Goal: Information Seeking & Learning: Learn about a topic

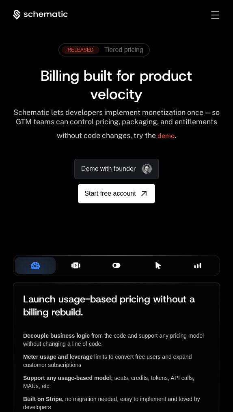
click at [70, 270] on div "Plans & Entitlements" at bounding box center [76, 265] width 28 height 9
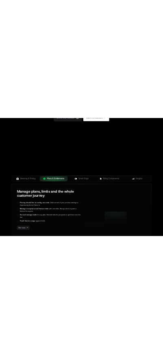
scroll to position [175, 0]
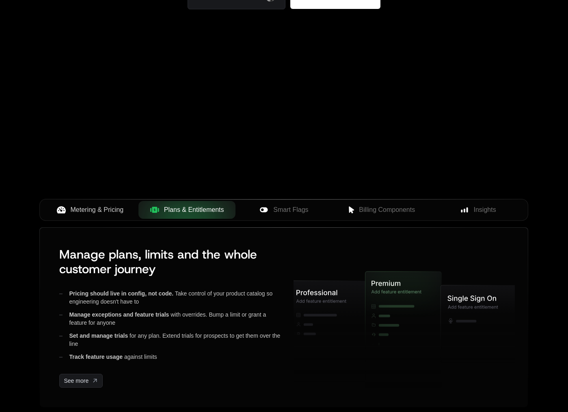
click at [86, 208] on span "Metering & Pricing" at bounding box center [97, 210] width 53 height 10
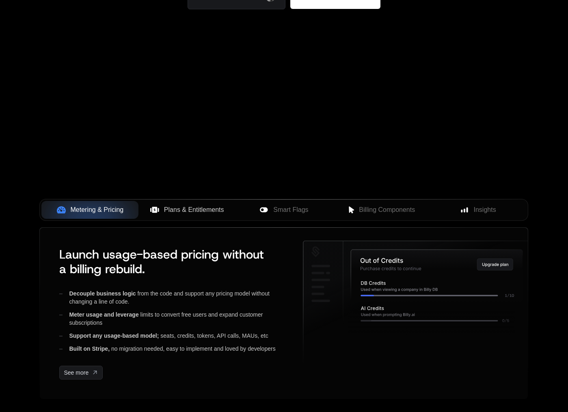
click at [189, 209] on span "Plans & Entitlements" at bounding box center [194, 210] width 60 height 10
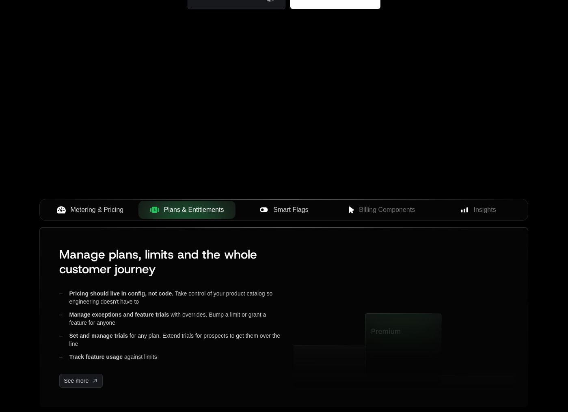
click at [276, 205] on button "Smart Flags" at bounding box center [284, 210] width 97 height 18
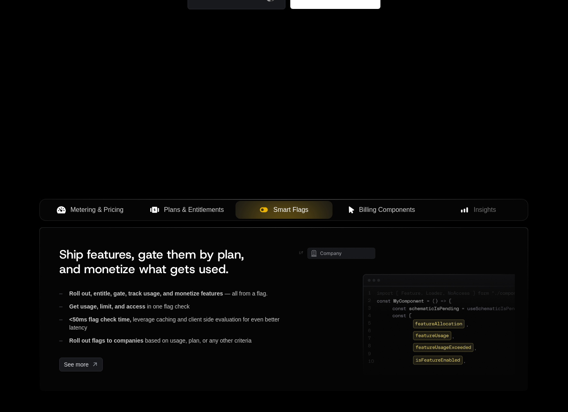
click at [354, 205] on div "Billing Components" at bounding box center [381, 210] width 84 height 10
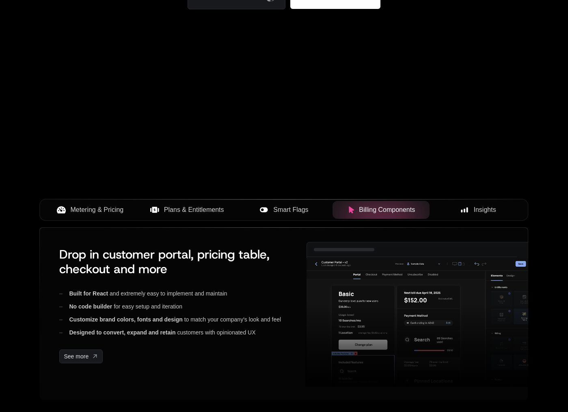
click at [485, 208] on span "Insights" at bounding box center [485, 210] width 22 height 10
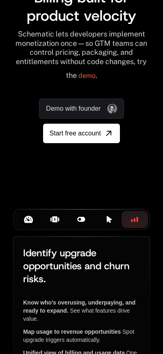
scroll to position [120, 0]
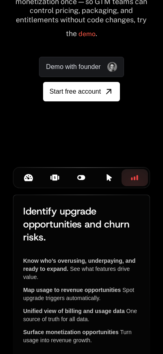
click at [25, 182] on icon at bounding box center [28, 177] width 9 height 7
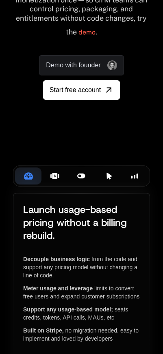
scroll to position [194, 0]
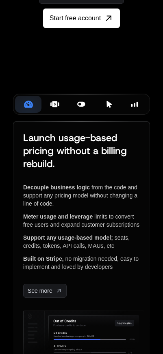
click at [54, 107] on icon at bounding box center [54, 104] width 5 height 6
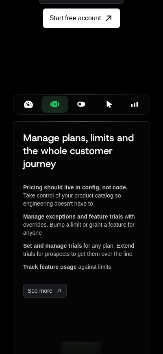
click at [80, 109] on icon at bounding box center [81, 104] width 9 height 9
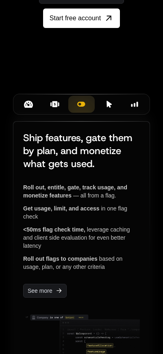
scroll to position [205, 0]
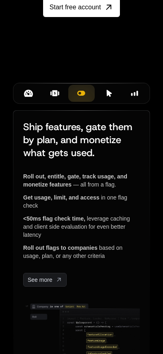
click at [106, 102] on button "Billing Components" at bounding box center [108, 93] width 26 height 17
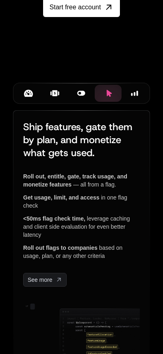
click at [130, 98] on div "Insights" at bounding box center [134, 93] width 13 height 9
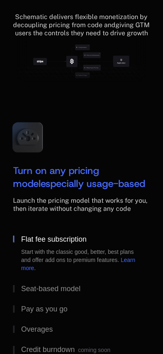
scroll to position [1483, 0]
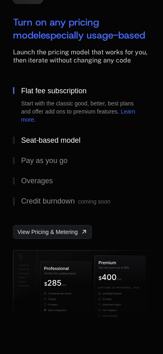
click at [57, 144] on div "Seat-based model" at bounding box center [50, 140] width 59 height 7
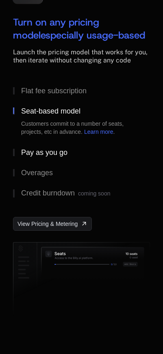
click at [54, 156] on div "Pay as you go" at bounding box center [44, 152] width 46 height 7
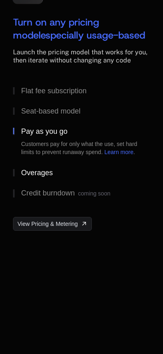
click at [47, 183] on button "Overages" at bounding box center [81, 173] width 137 height 20
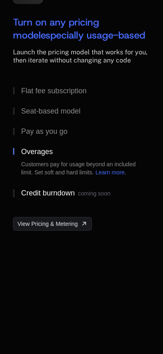
click at [50, 198] on div "Credit burndown coming soon" at bounding box center [65, 194] width 89 height 8
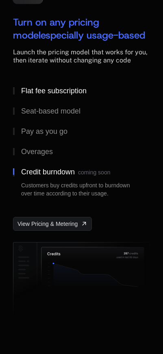
click at [53, 95] on div "Flat fee subscription" at bounding box center [53, 90] width 65 height 7
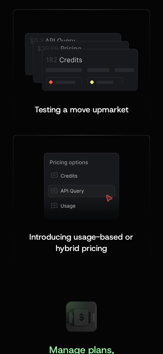
scroll to position [2427, 0]
